Goal: Task Accomplishment & Management: Manage account settings

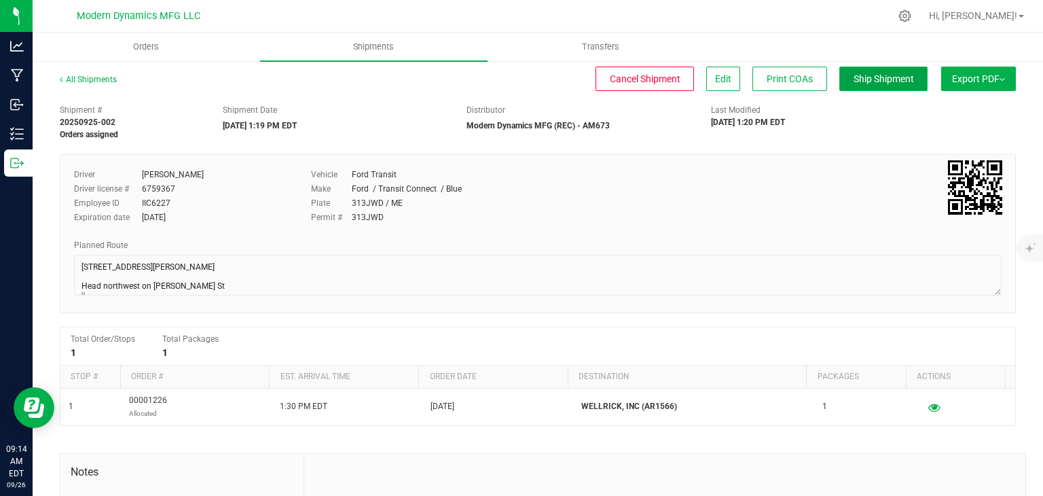
click at [854, 81] on span "Ship Shipment" at bounding box center [884, 78] width 60 height 11
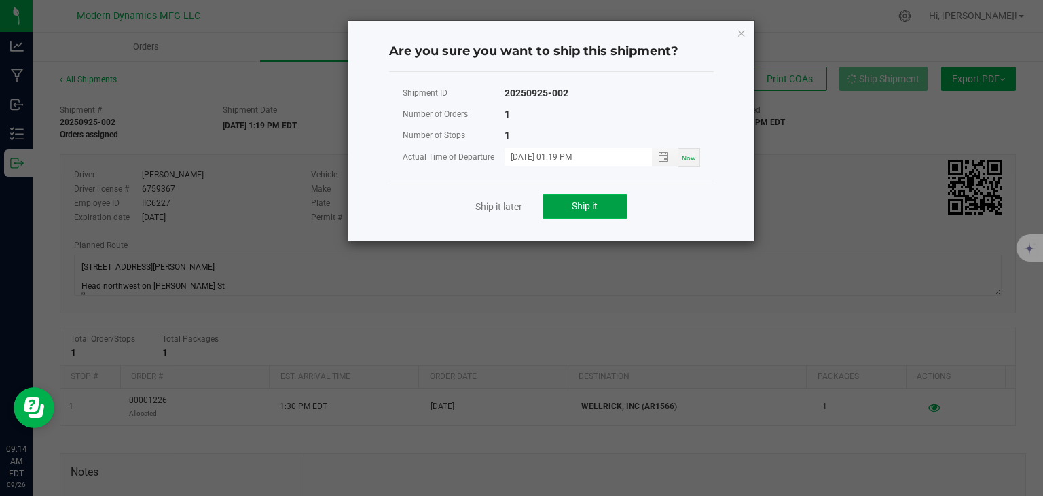
click at [612, 211] on button "Ship it" at bounding box center [585, 206] width 85 height 24
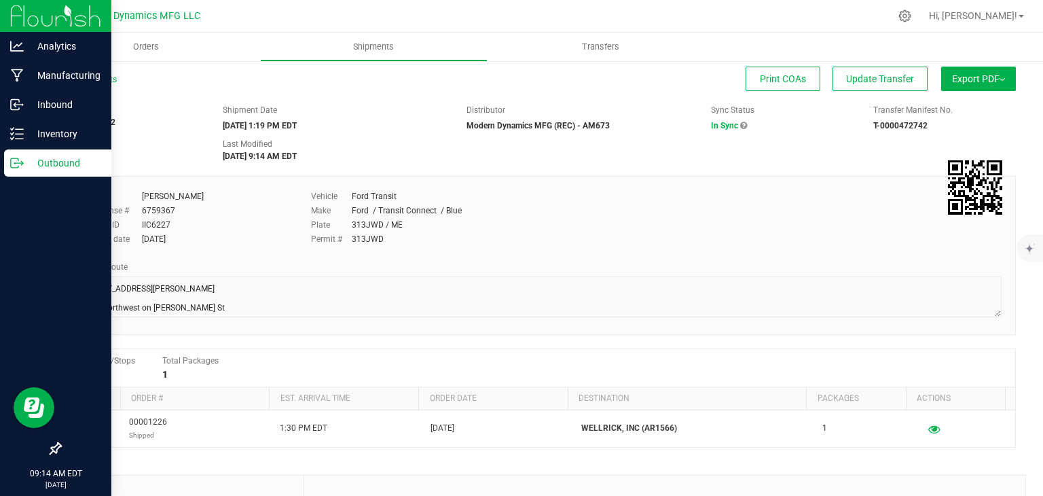
click at [6, 161] on div "Outbound" at bounding box center [57, 162] width 107 height 27
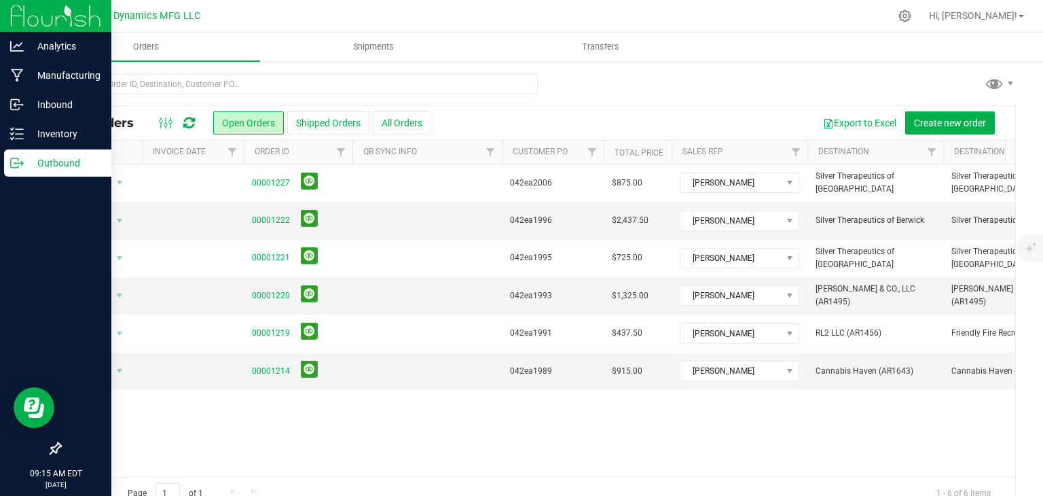
click at [51, 177] on link "Outbound" at bounding box center [55, 163] width 111 height 29
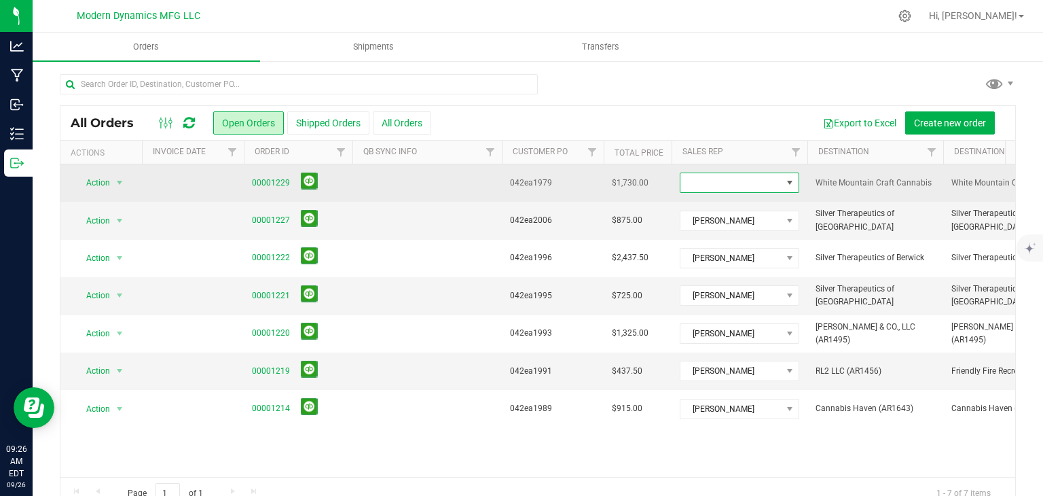
click at [682, 177] on span at bounding box center [730, 182] width 101 height 19
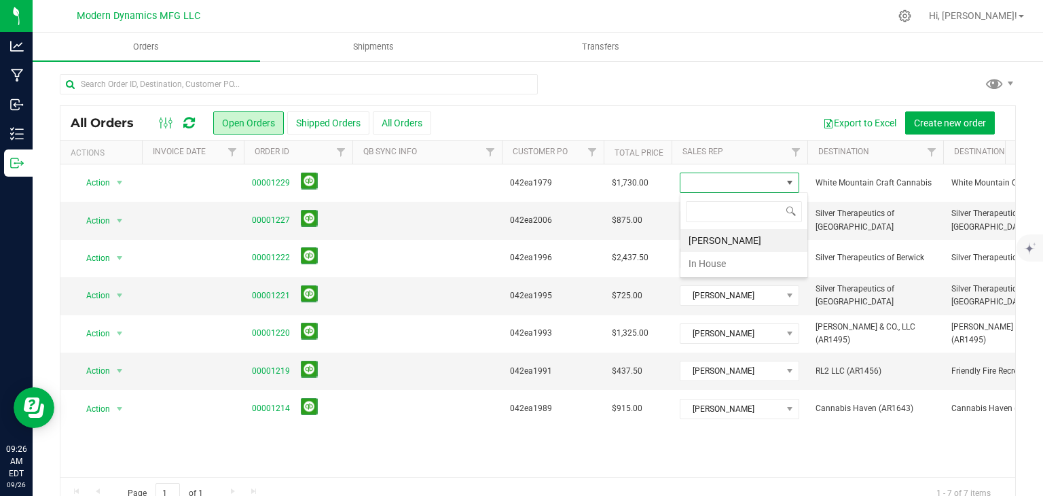
scroll to position [20, 120]
click at [695, 237] on li "[PERSON_NAME]" at bounding box center [743, 240] width 127 height 23
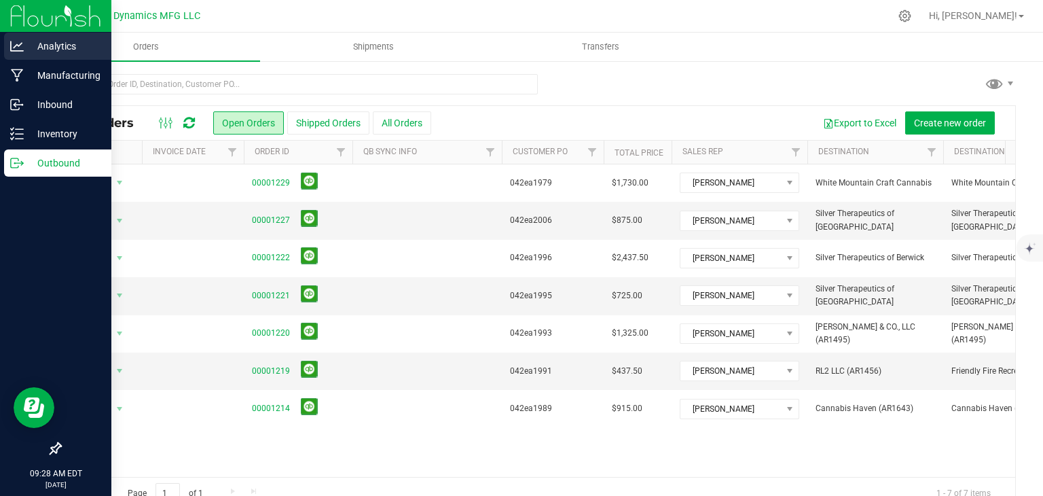
click at [48, 52] on p "Analytics" at bounding box center [64, 46] width 81 height 16
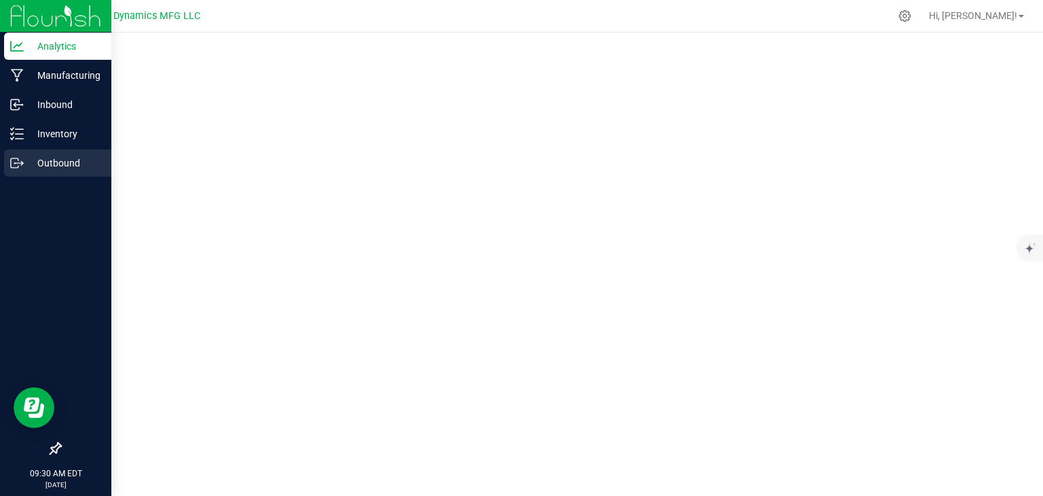
click at [15, 153] on div "Outbound" at bounding box center [57, 162] width 107 height 27
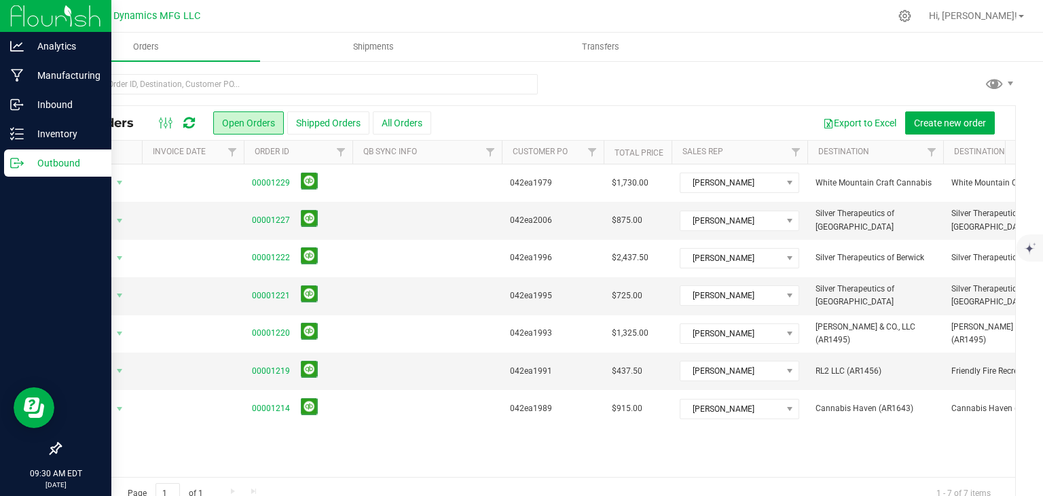
click at [49, 444] on icon at bounding box center [56, 448] width 14 height 14
click at [49, 450] on input "checkbox" at bounding box center [49, 450] width 0 height 0
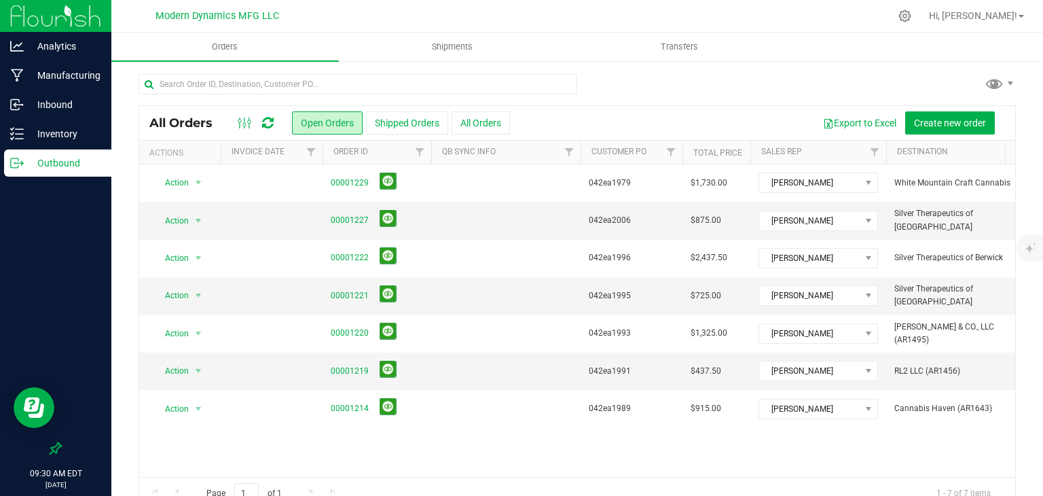
click at [52, 456] on div at bounding box center [55, 448] width 111 height 26
click at [54, 452] on icon at bounding box center [56, 448] width 12 height 12
click at [49, 450] on input "checkbox" at bounding box center [49, 450] width 0 height 0
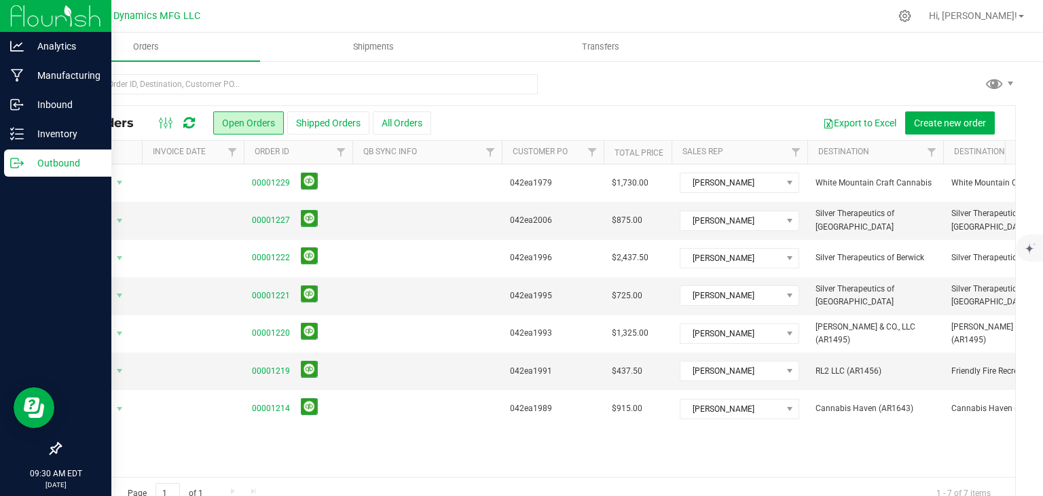
click at [54, 452] on icon at bounding box center [56, 448] width 12 height 12
click at [49, 450] on input "checkbox" at bounding box center [49, 450] width 0 height 0
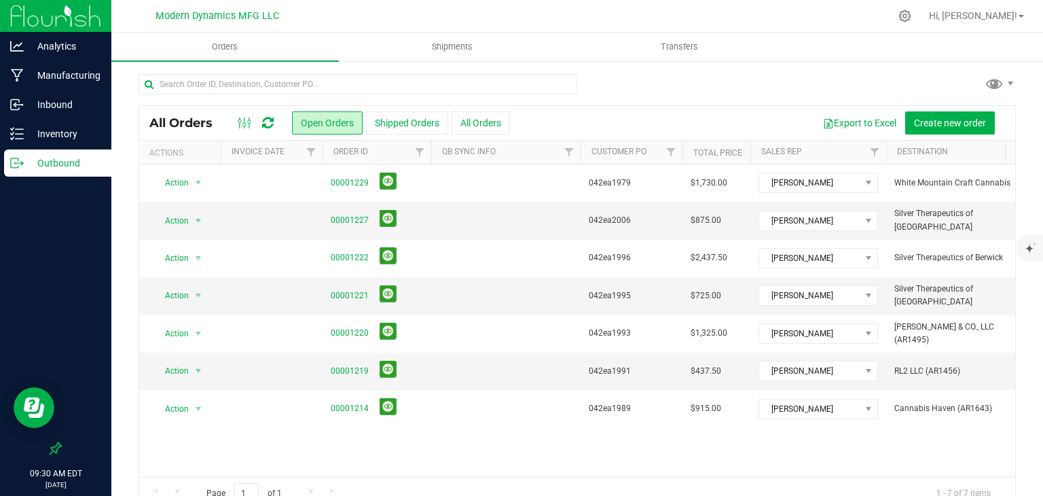
click at [56, 444] on icon at bounding box center [56, 448] width 14 height 14
click at [49, 450] on input "checkbox" at bounding box center [49, 450] width 0 height 0
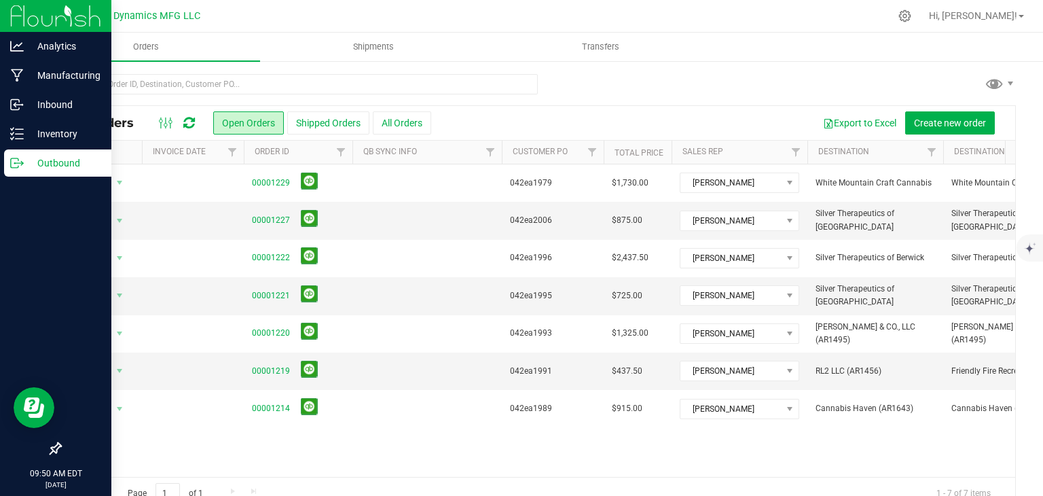
click at [1, 164] on link "Outbound" at bounding box center [55, 163] width 111 height 29
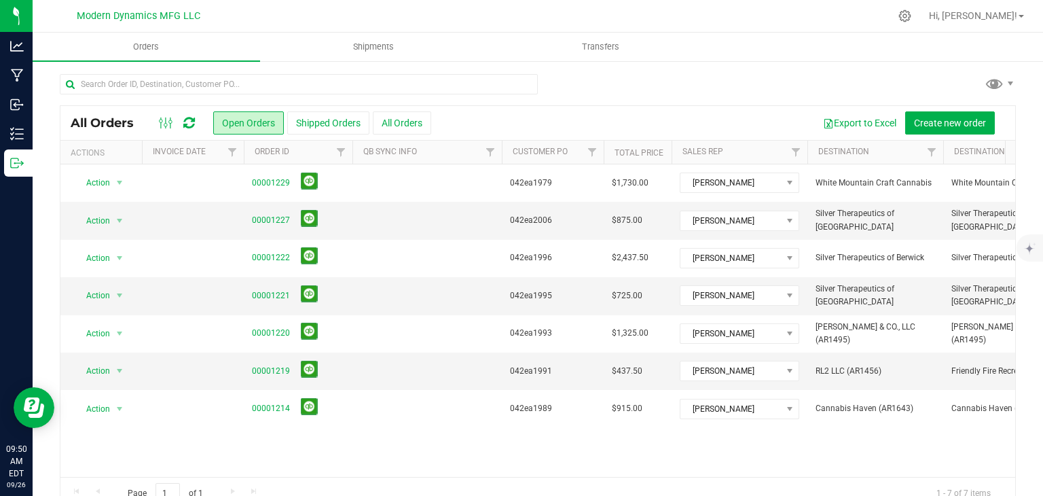
click at [184, 120] on icon at bounding box center [189, 123] width 12 height 14
